Goal: Task Accomplishment & Management: Use online tool/utility

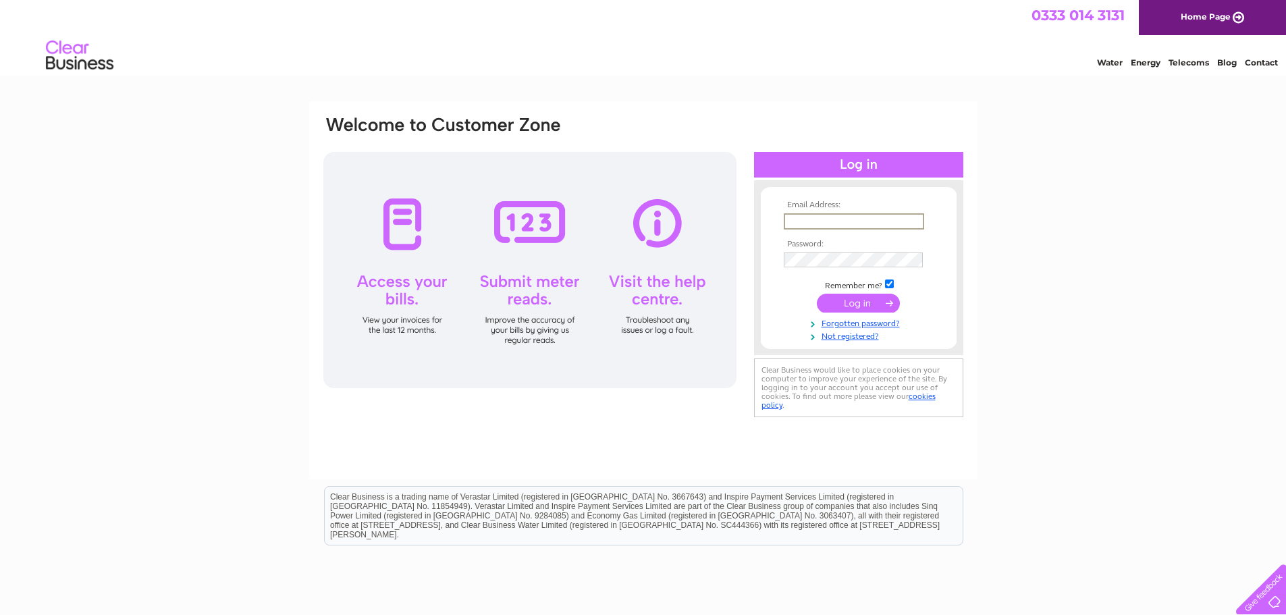
click at [880, 221] on input "text" at bounding box center [854, 221] width 140 height 16
type input "m1hge@yahoo.co.uk"
click at [817, 294] on input "submit" at bounding box center [858, 303] width 83 height 19
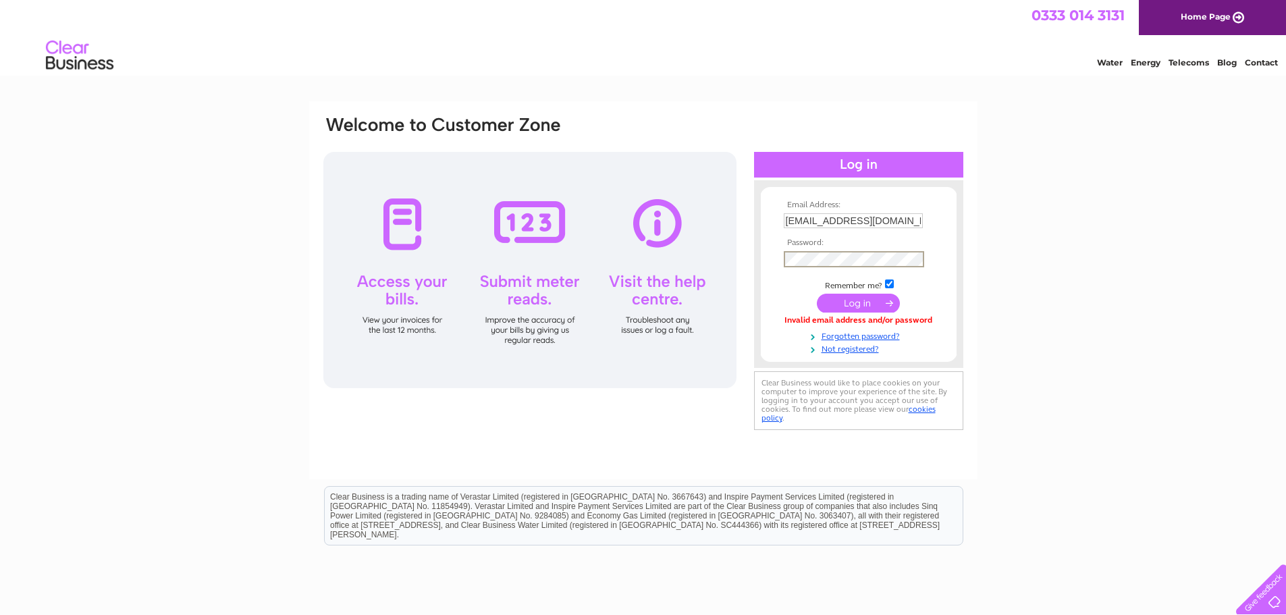
click at [817, 294] on input "submit" at bounding box center [858, 303] width 83 height 19
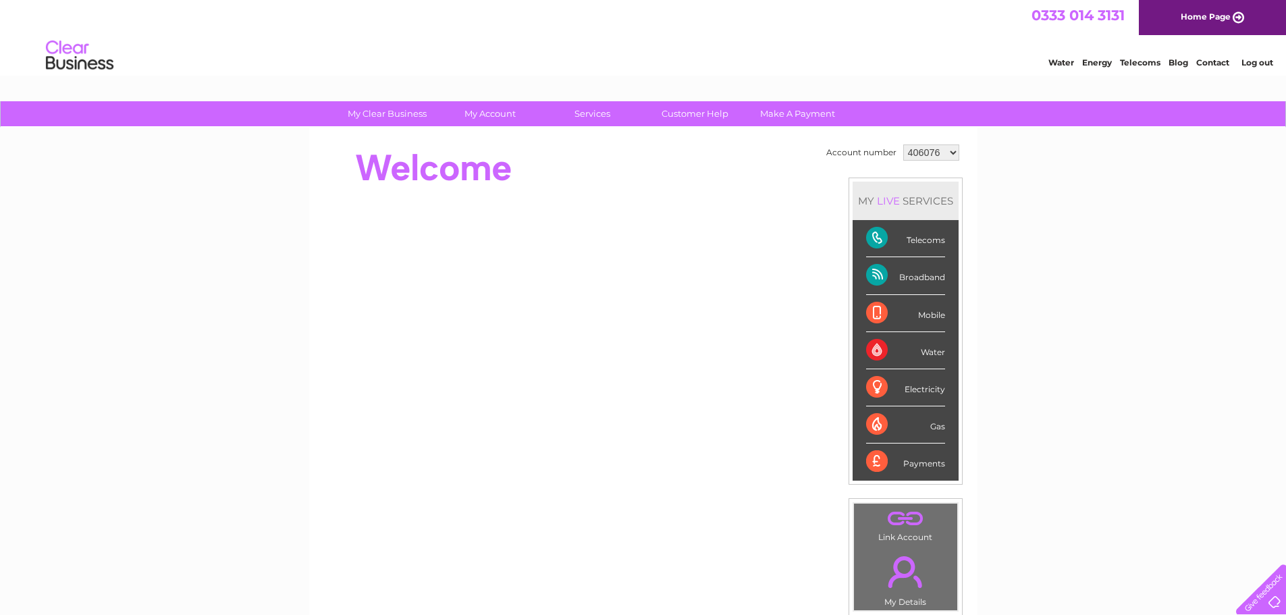
click at [949, 153] on select "406076 1138167" at bounding box center [931, 152] width 56 height 16
select select "1138167"
click at [903, 144] on select "406076 1138167" at bounding box center [931, 152] width 56 height 16
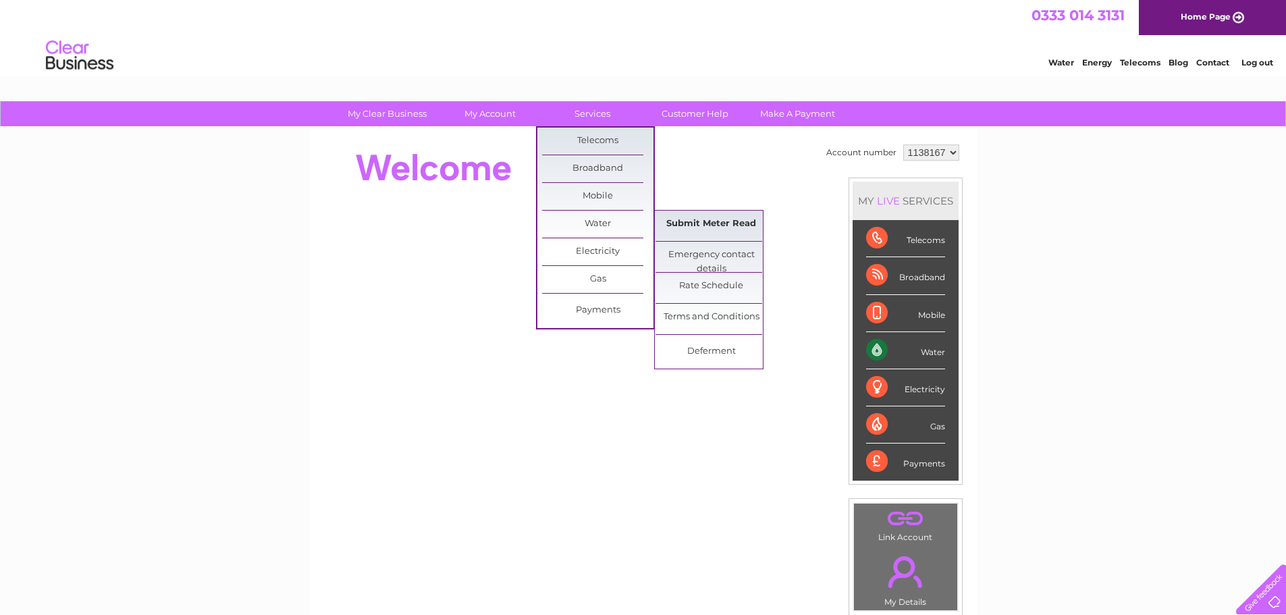
click at [709, 221] on link "Submit Meter Read" at bounding box center [710, 224] width 111 height 27
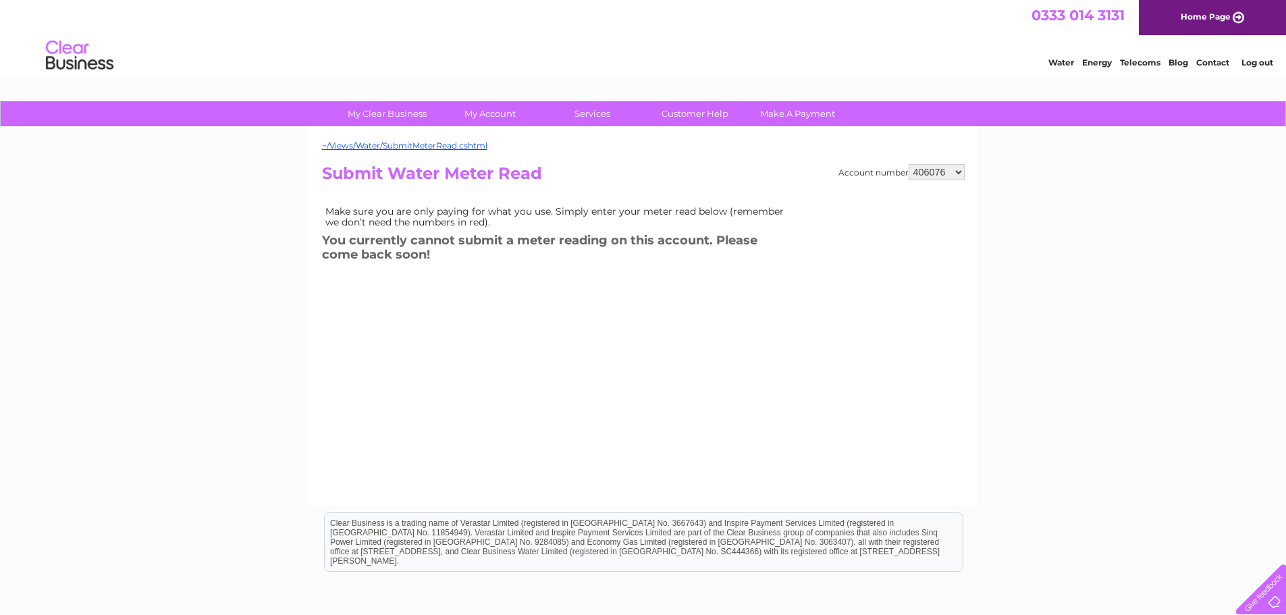
click at [956, 172] on select "406076 1138167" at bounding box center [937, 172] width 56 height 16
select select "1138167"
click at [909, 164] on select "406076 1138167" at bounding box center [937, 172] width 56 height 16
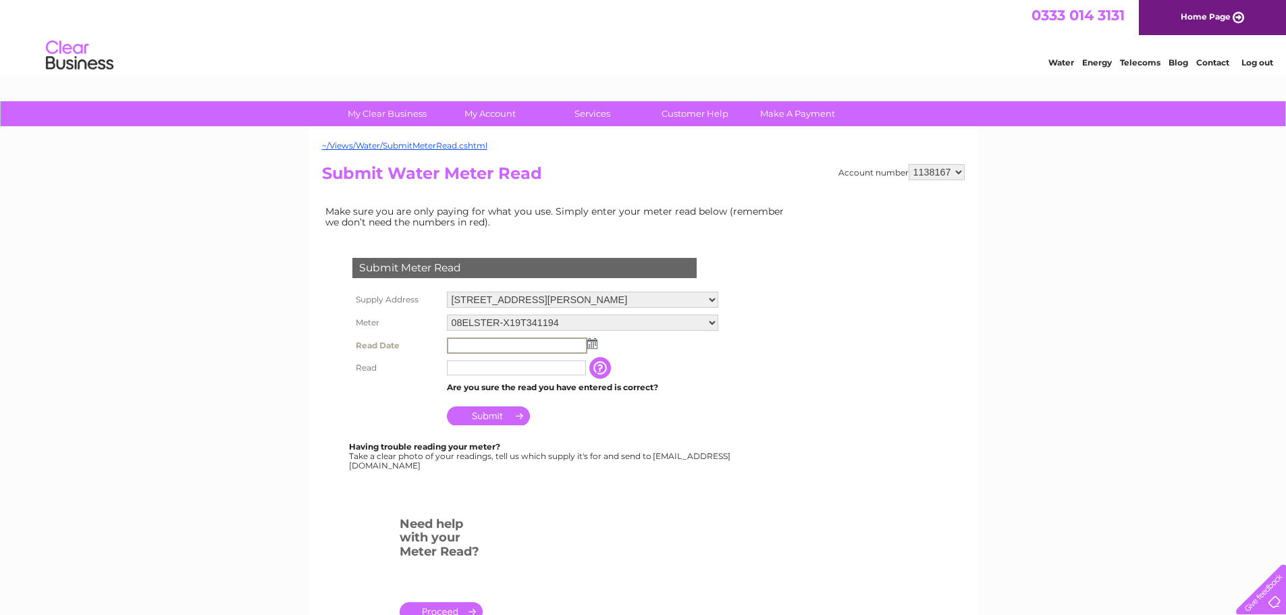
click at [466, 342] on input "text" at bounding box center [517, 345] width 140 height 16
click at [593, 341] on img at bounding box center [591, 342] width 10 height 11
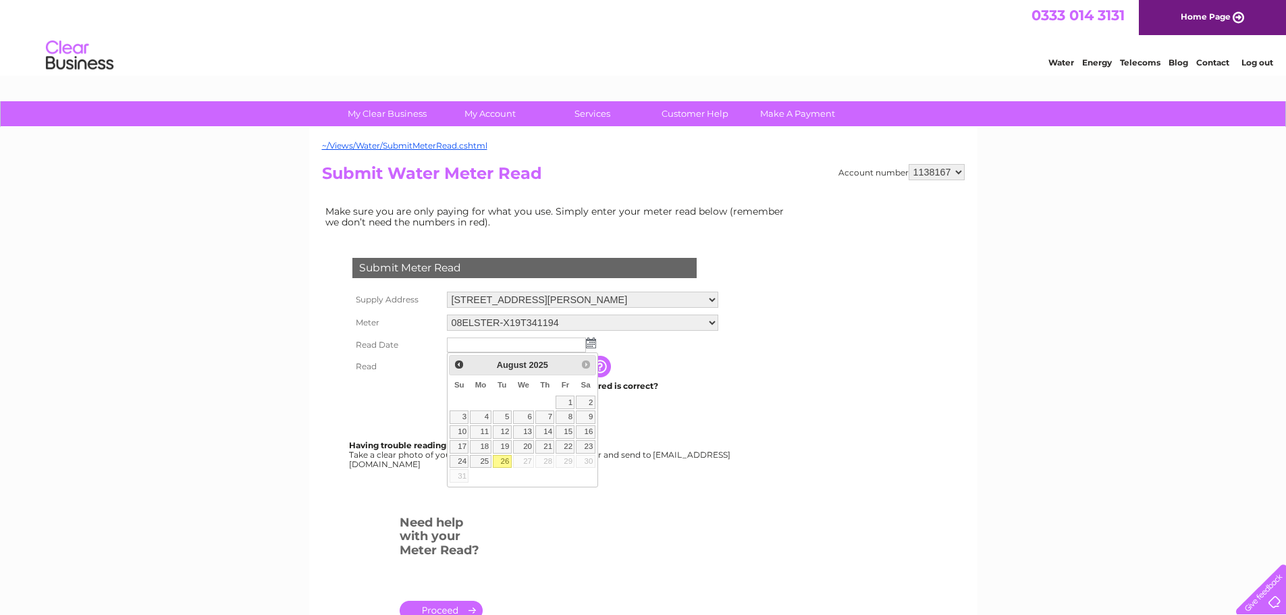
click at [505, 459] on link "26" at bounding box center [502, 461] width 19 height 13
type input "2025/08/26"
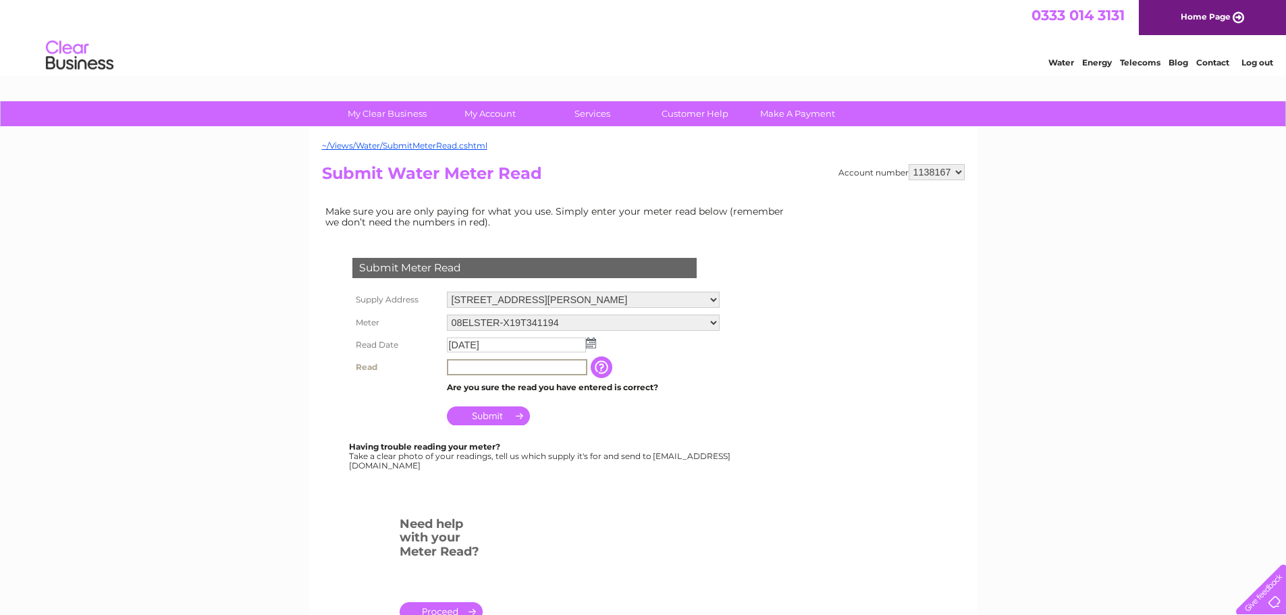
click at [474, 369] on input "text" at bounding box center [517, 367] width 140 height 16
type input "00278"
click at [496, 410] on input "Submit" at bounding box center [488, 414] width 83 height 19
